Goal: Navigation & Orientation: Find specific page/section

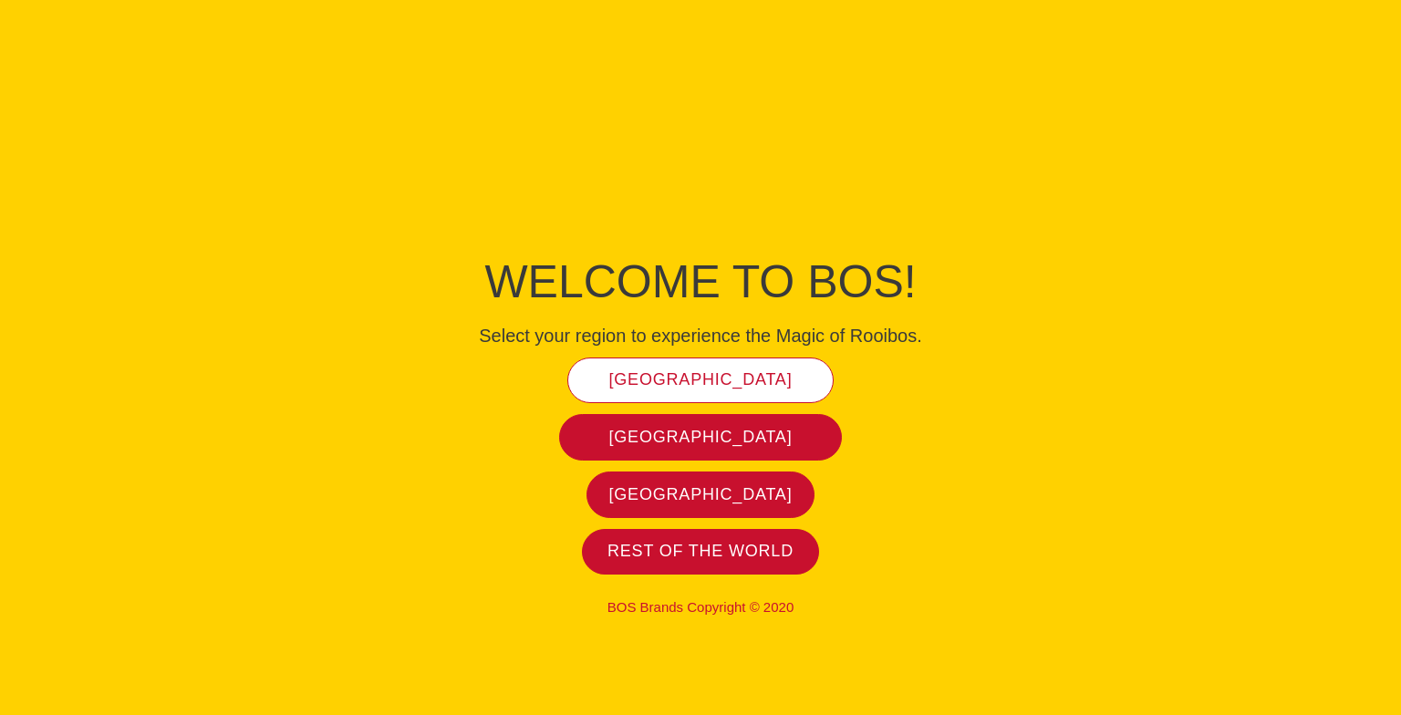
click at [695, 364] on link "[GEOGRAPHIC_DATA]" at bounding box center [700, 381] width 267 height 47
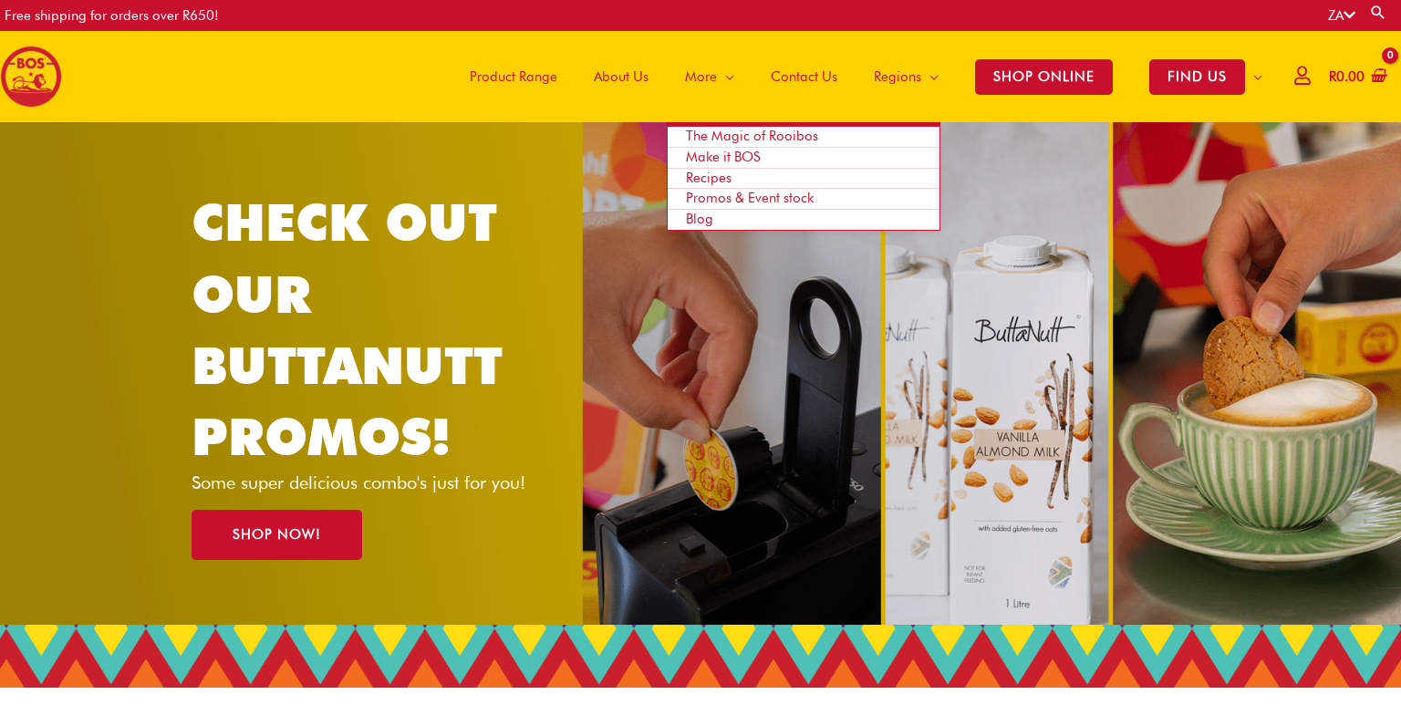
click at [696, 218] on span "Blog" at bounding box center [699, 219] width 27 height 16
